Goal: Information Seeking & Learning: Learn about a topic

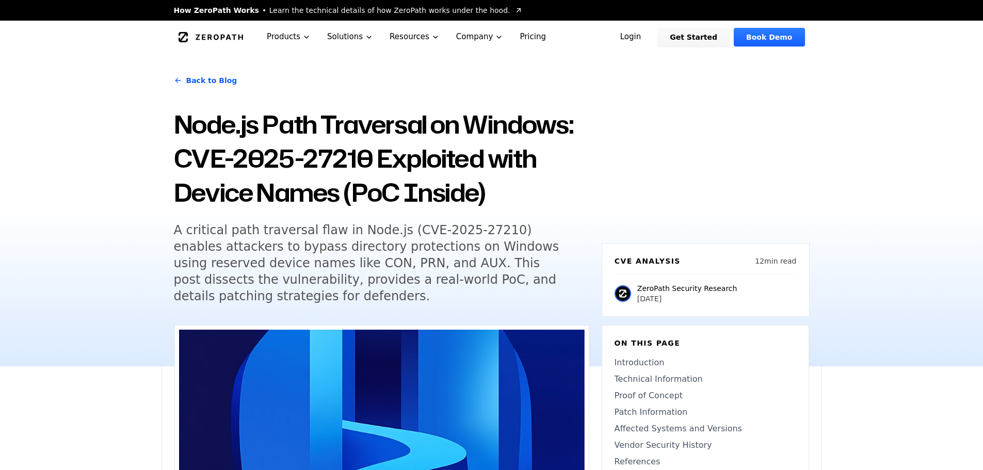
click at [118, 279] on div "Back to Blog Node.js Path Traversal on Windows: CVE-2025-27210 Exploited with D…" at bounding box center [491, 210] width 983 height 313
drag, startPoint x: 106, startPoint y: 307, endPoint x: 112, endPoint y: 313, distance: 8.4
click at [112, 313] on div "Back to Blog Node.js Path Traversal on Windows: CVE-2025-27210 Exploited with D…" at bounding box center [491, 210] width 983 height 313
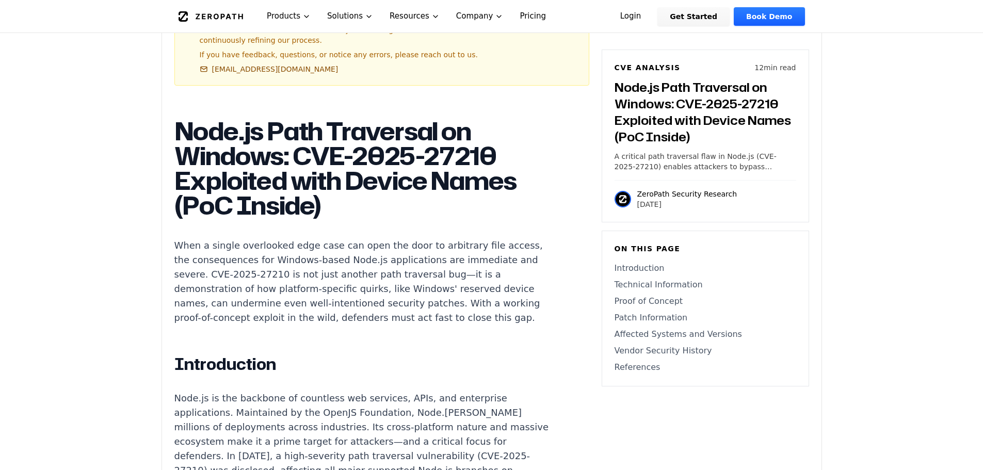
scroll to position [671, 0]
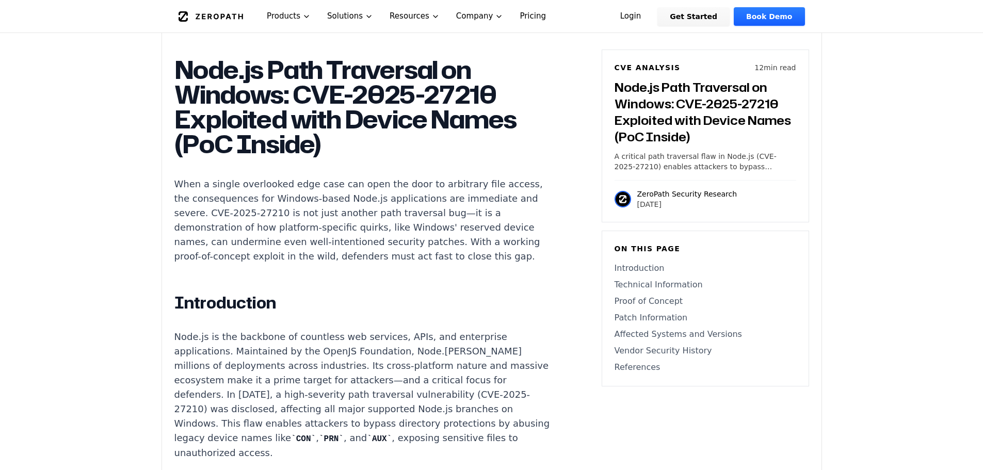
click at [241, 343] on p "Node.js is the backbone of countless web services, APIs, and enterprise applica…" at bounding box center [366, 395] width 384 height 131
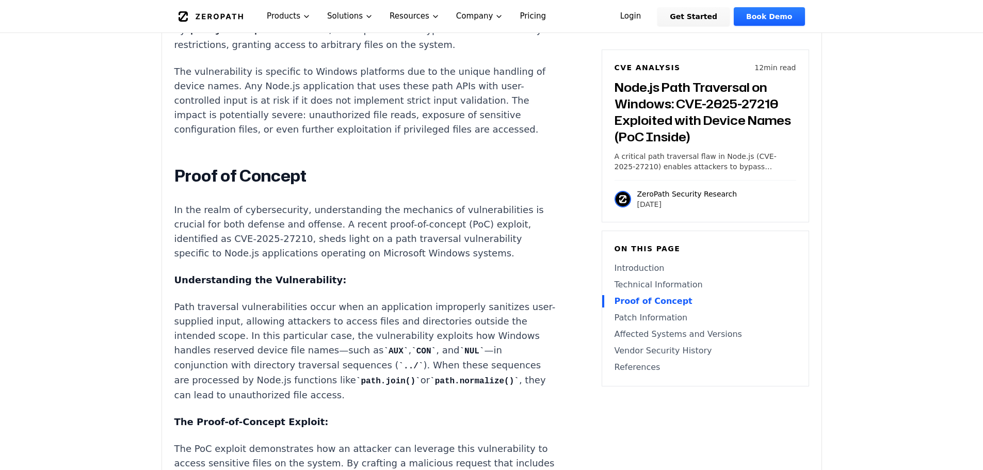
scroll to position [1496, 0]
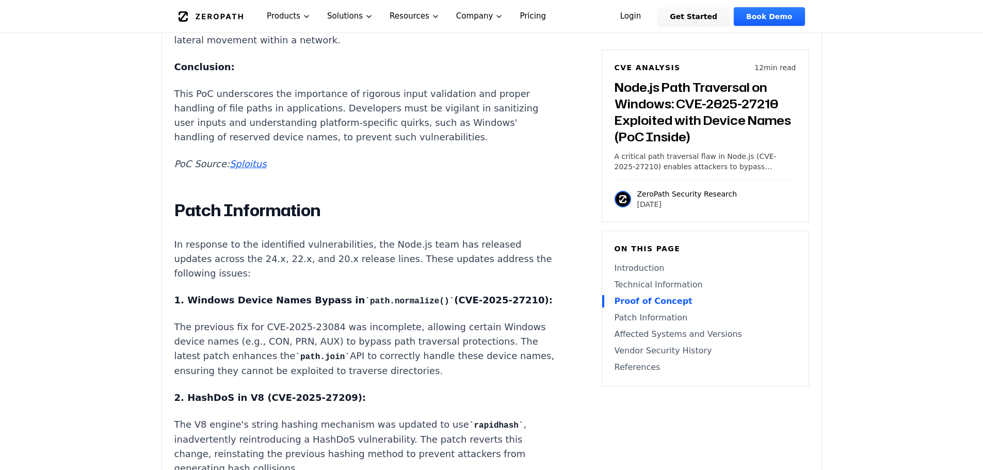
scroll to position [2063, 0]
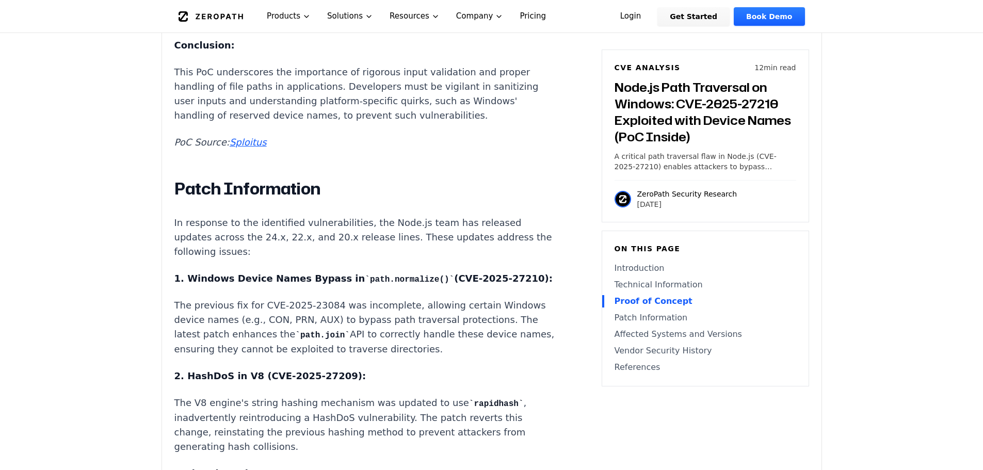
click at [283, 313] on p "The previous fix for CVE-2025-23084 was incomplete, allowing certain Windows de…" at bounding box center [366, 327] width 384 height 58
click at [138, 331] on main "How ZeroPath Works Learn the technical details of how ZeroPath works under the …" at bounding box center [491, 100] width 983 height 4326
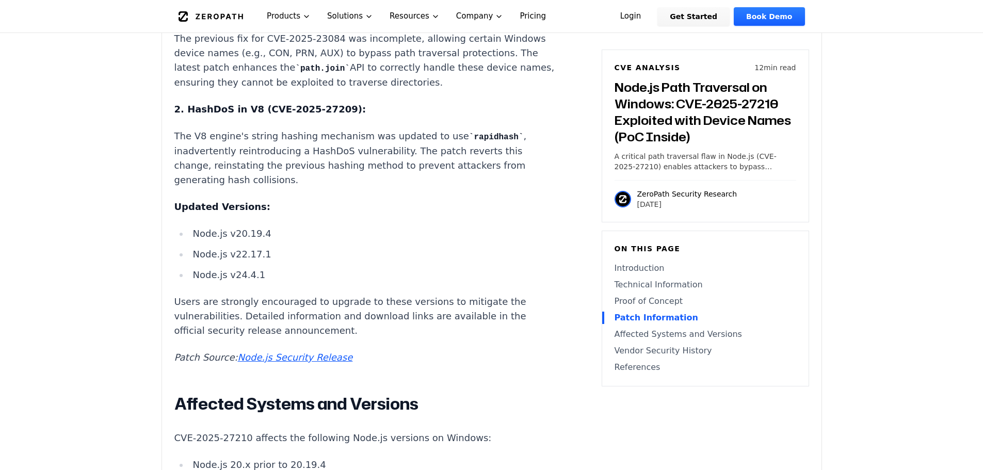
scroll to position [2476, 0]
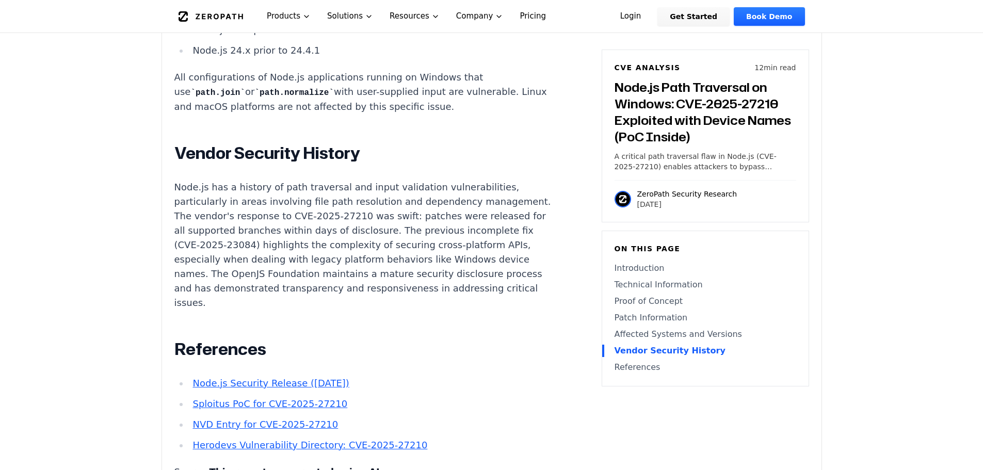
scroll to position [2889, 0]
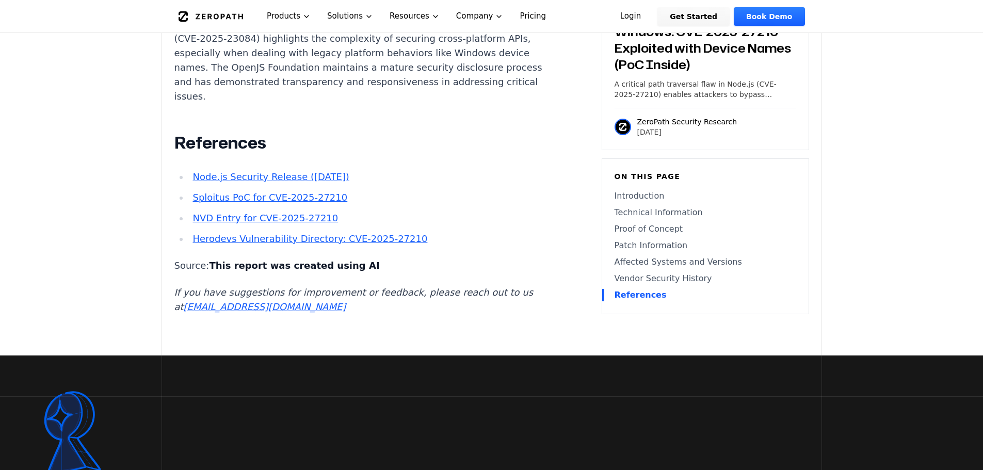
scroll to position [3043, 0]
